Goal: Task Accomplishment & Management: Use online tool/utility

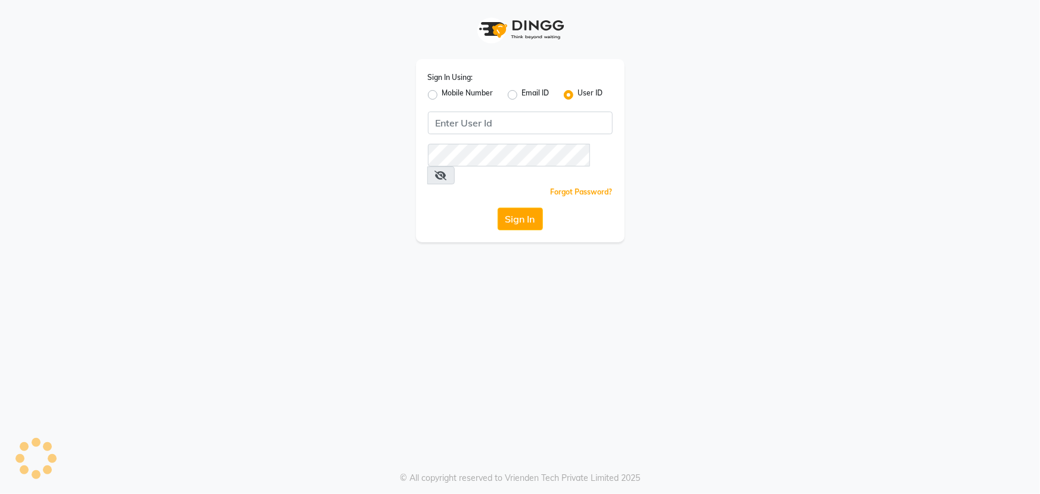
click at [442, 95] on label "Mobile Number" at bounding box center [467, 95] width 51 height 14
click at [442, 95] on input "Mobile Number" at bounding box center [446, 92] width 8 height 8
radio input "true"
radio input "false"
drag, startPoint x: 483, startPoint y: 125, endPoint x: 401, endPoint y: 258, distance: 155.8
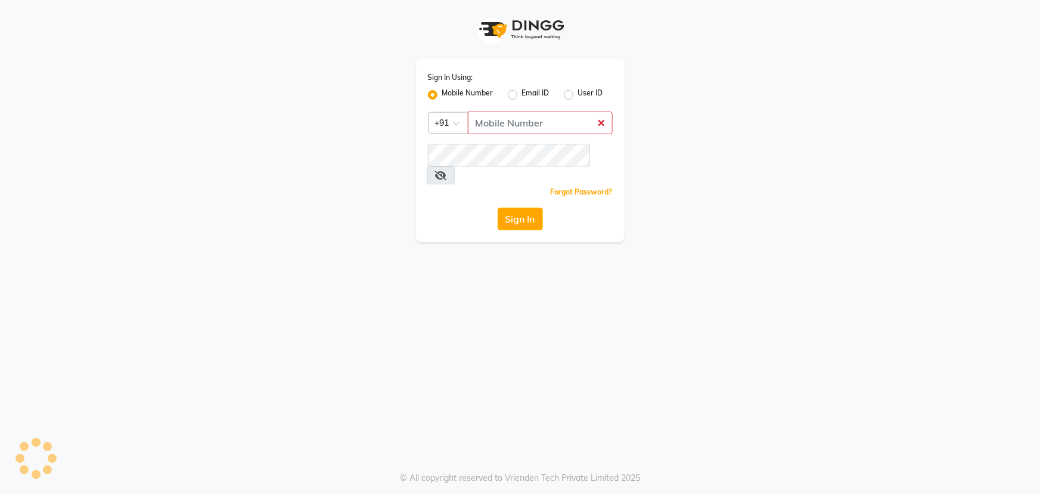
click at [401, 258] on div "Sign In Using: Mobile Number Email ID User ID Country Code × +91 Remember me Fo…" at bounding box center [520, 247] width 1040 height 494
click at [488, 123] on input "Username" at bounding box center [540, 122] width 145 height 23
drag, startPoint x: 470, startPoint y: 124, endPoint x: 573, endPoint y: 125, distance: 103.7
click at [573, 125] on input "7738030319" at bounding box center [540, 122] width 145 height 23
type input "7738030319"
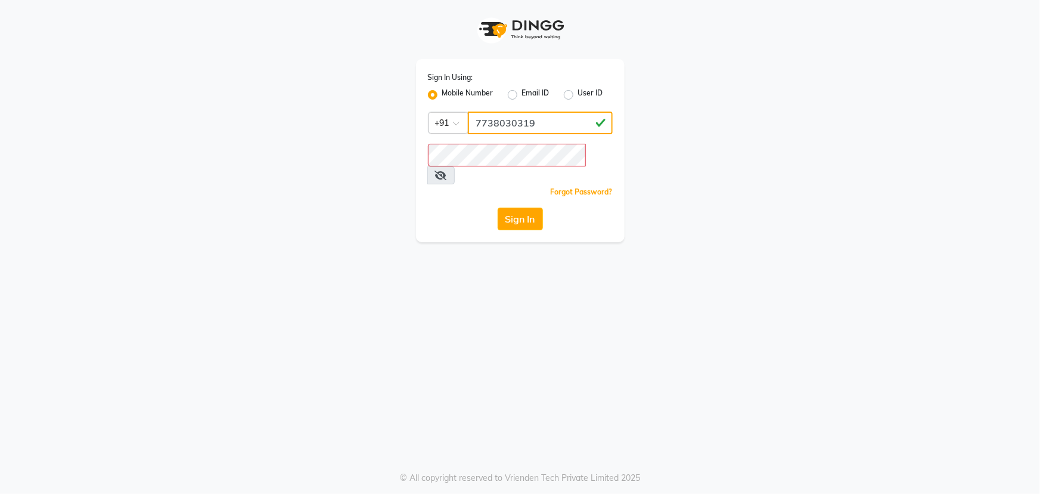
drag, startPoint x: 525, startPoint y: 142, endPoint x: 543, endPoint y: 125, distance: 25.7
click at [543, 125] on input "7738030319" at bounding box center [540, 122] width 145 height 23
click at [512, 207] on button "Sign In" at bounding box center [520, 218] width 45 height 23
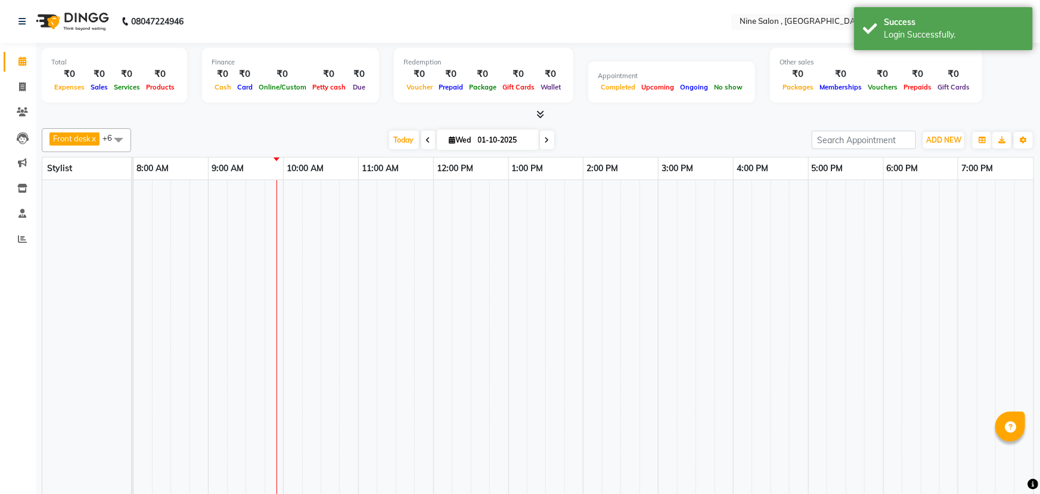
select select "en"
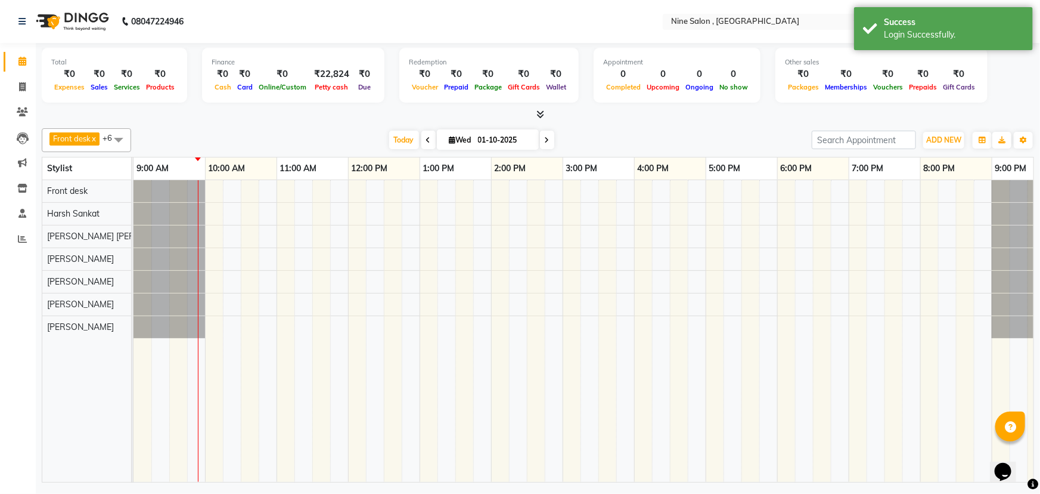
click at [430, 136] on span at bounding box center [428, 140] width 14 height 18
type input "30-09-2025"
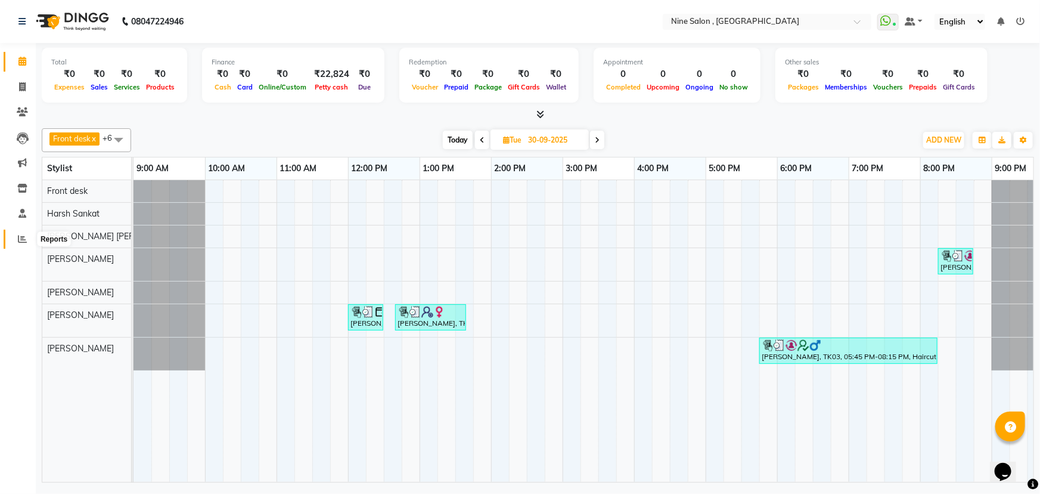
click at [20, 244] on span at bounding box center [22, 239] width 21 height 14
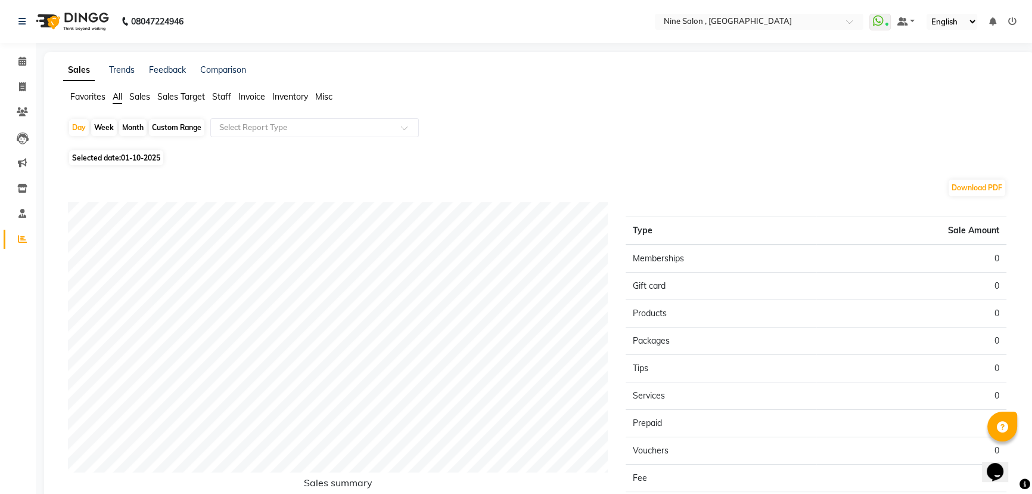
click at [171, 128] on div "Custom Range" at bounding box center [176, 127] width 55 height 17
select select "10"
select select "2025"
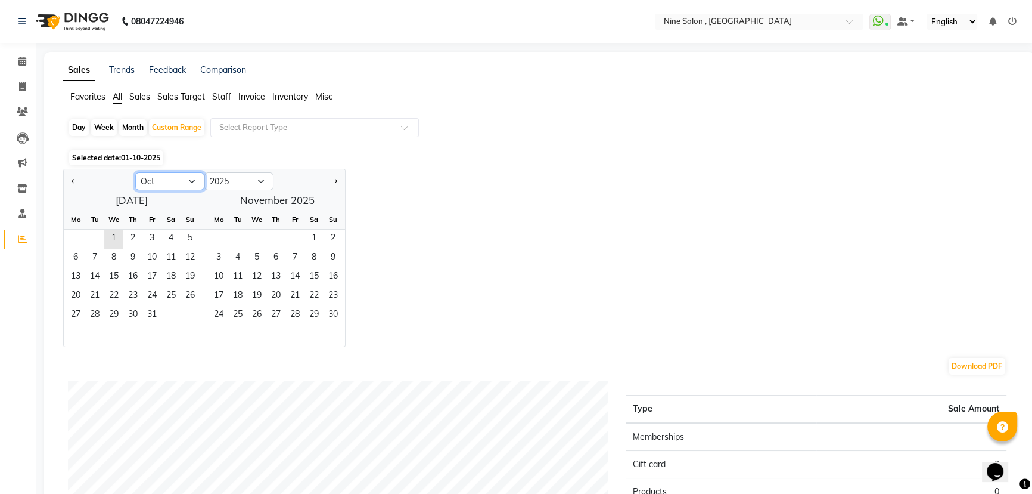
click at [162, 179] on select "Jan Feb Mar Apr May Jun [DATE] Aug Sep Oct Nov Dec" at bounding box center [169, 181] width 69 height 18
select select "9"
click at [135, 172] on select "Jan Feb Mar Apr May Jun [DATE] Aug Sep Oct Nov Dec" at bounding box center [169, 181] width 69 height 18
click at [75, 240] on span "1" at bounding box center [75, 238] width 19 height 19
click at [97, 316] on span "30" at bounding box center [94, 315] width 19 height 19
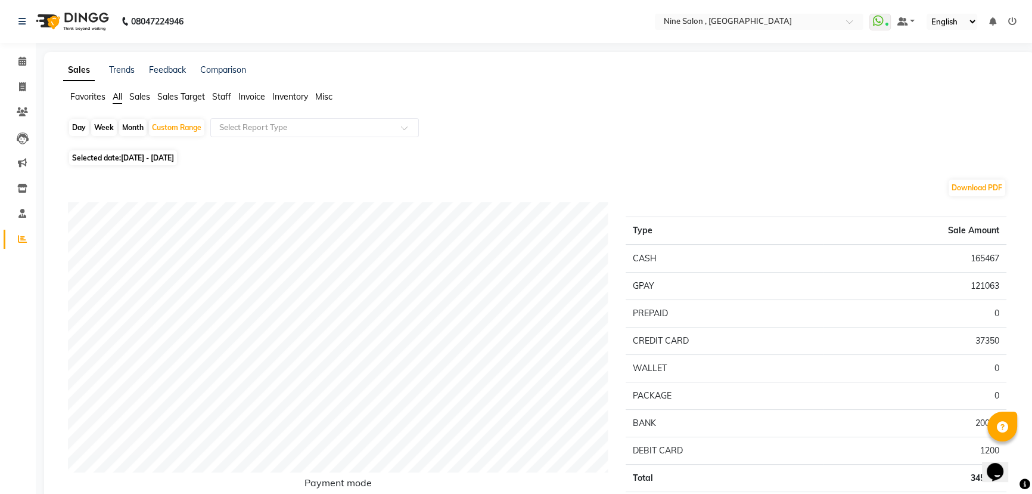
click at [71, 21] on img at bounding box center [71, 21] width 82 height 33
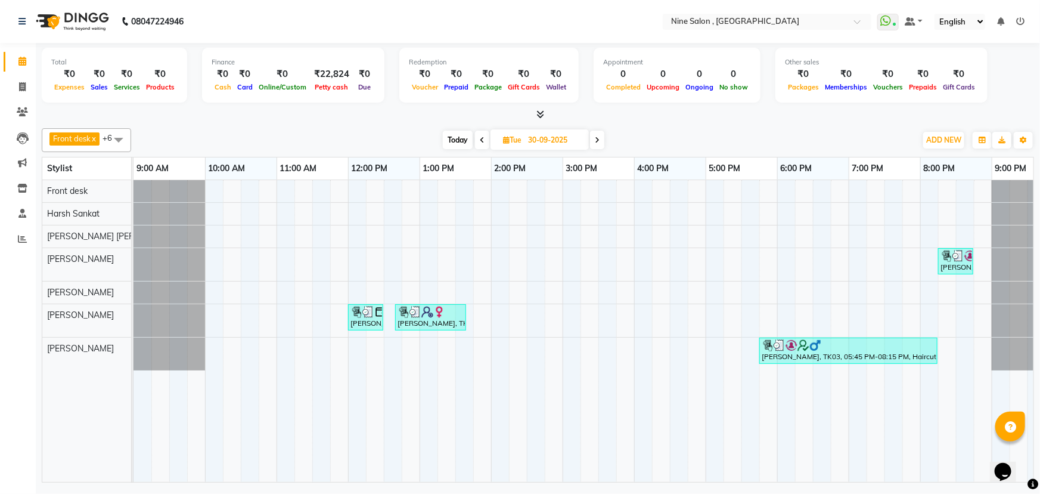
click at [451, 141] on span "Today" at bounding box center [458, 140] width 30 height 18
type input "01-10-2025"
